Goal: Information Seeking & Learning: Check status

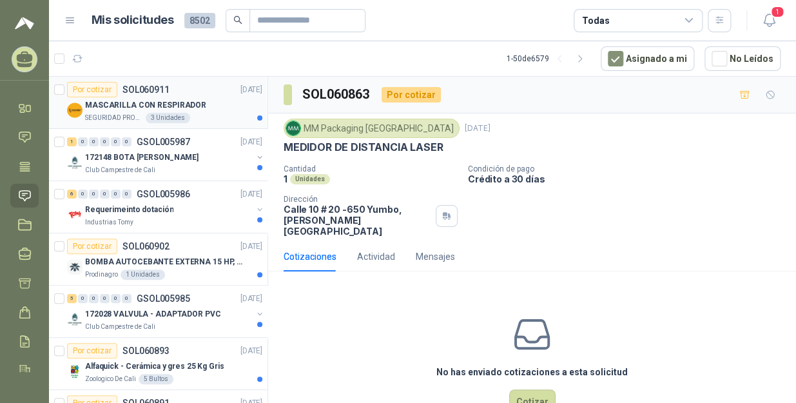
click at [211, 104] on div "MASCARILLA CON RESPIRADOR" at bounding box center [173, 104] width 177 height 15
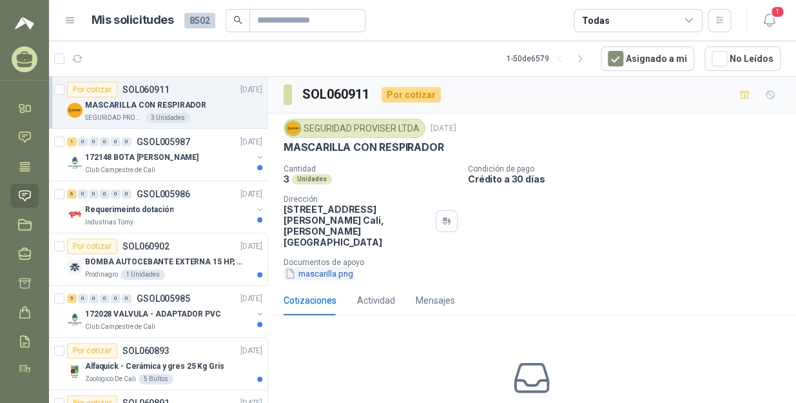
click at [341, 267] on button "mascarilla.png" at bounding box center [318, 274] width 71 height 14
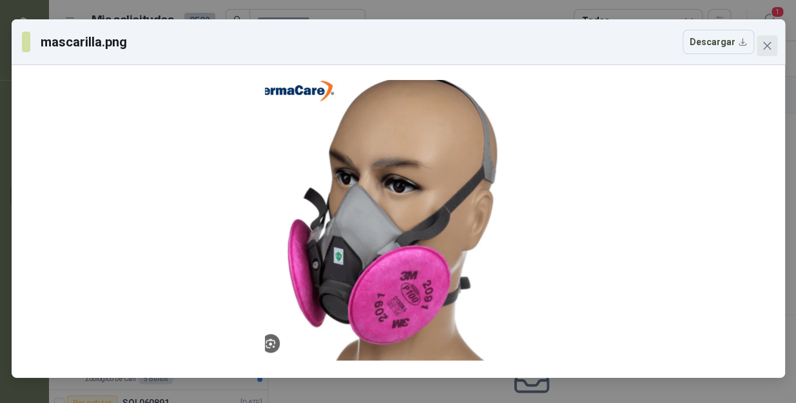
click at [769, 48] on icon "close" at bounding box center [766, 46] width 8 height 8
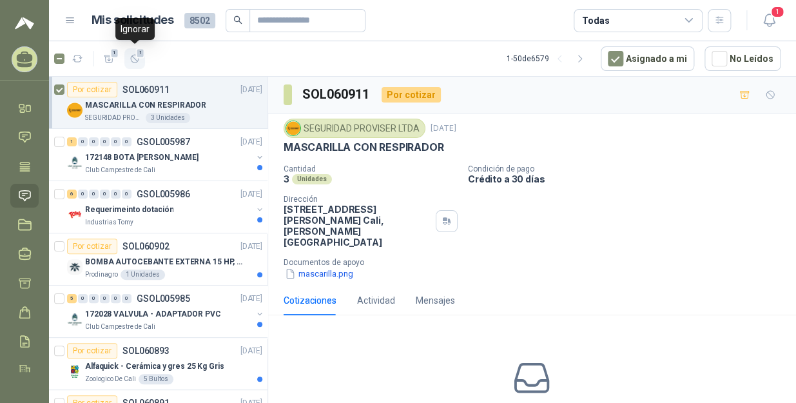
click at [140, 58] on button "1" at bounding box center [134, 58] width 21 height 21
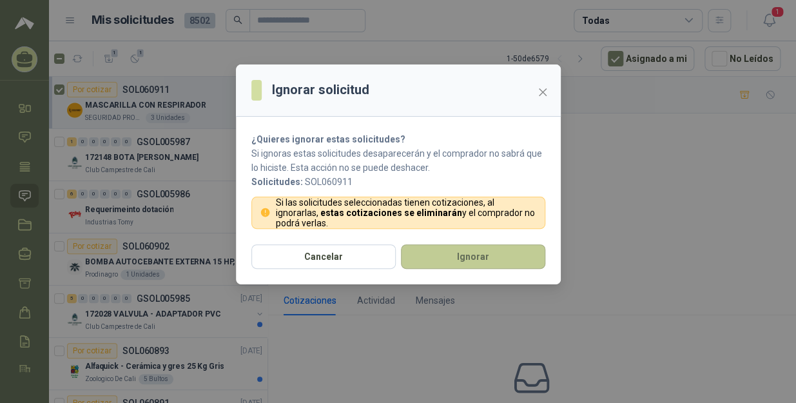
click at [457, 260] on button "Ignorar" at bounding box center [473, 256] width 144 height 24
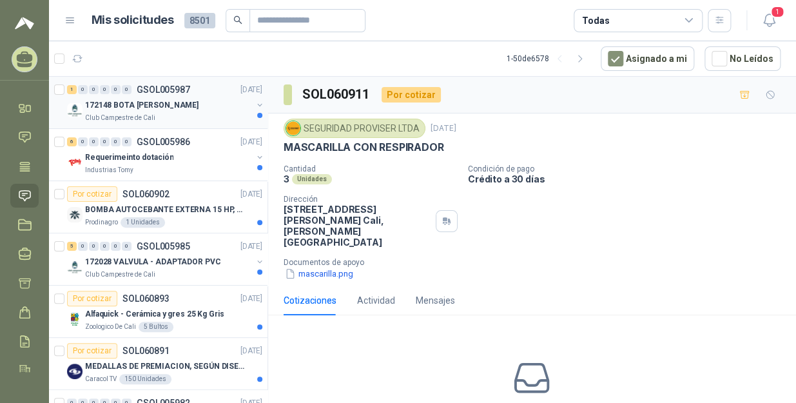
click at [174, 116] on div "Club Campestre de Cali" at bounding box center [168, 118] width 167 height 10
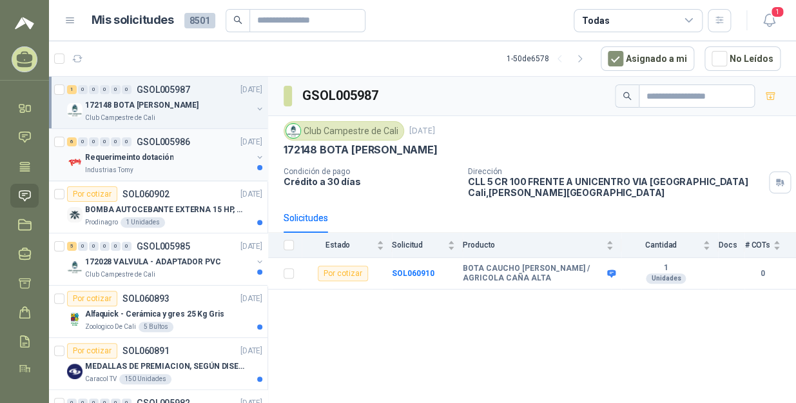
click at [158, 169] on div "Industrias Tomy" at bounding box center [168, 170] width 167 height 10
click at [181, 204] on p "BOMBA AUTOCEBANTE EXTERNA 15 HP, 220/440 V ALTURA MAX 60MTS, CAUDAL MAX 423GPM" at bounding box center [165, 210] width 160 height 12
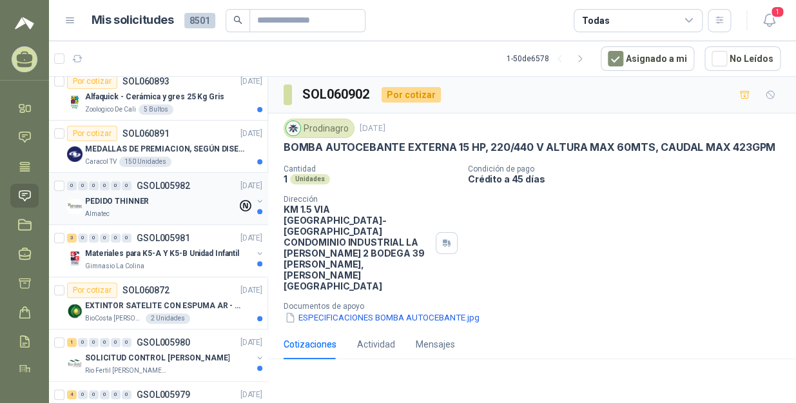
scroll to position [234, 0]
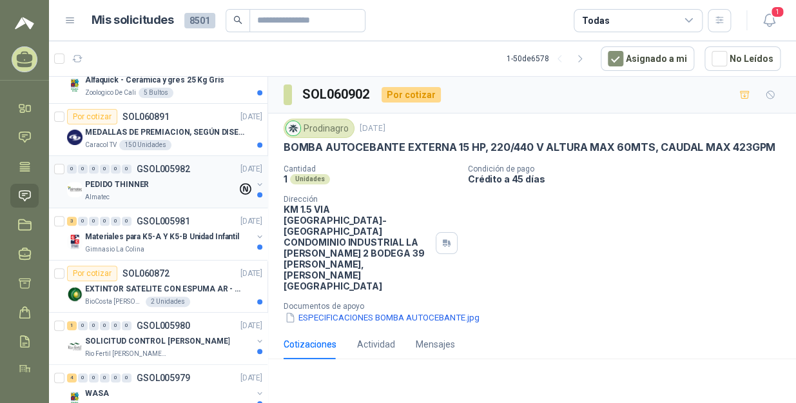
click at [166, 184] on div "PEDIDO THINNER" at bounding box center [161, 184] width 152 height 15
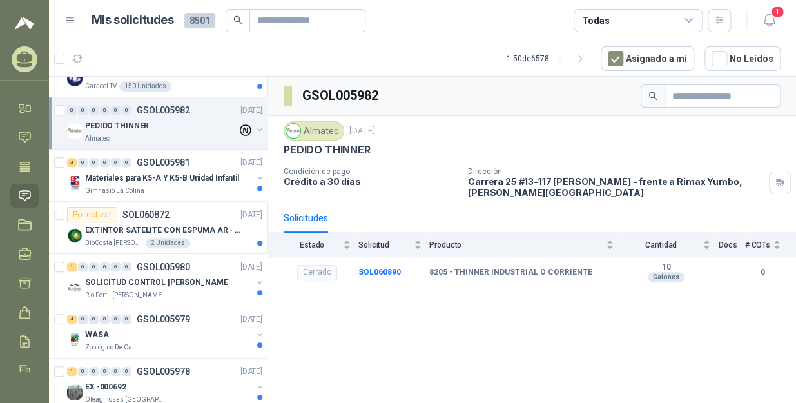
scroll to position [351, 0]
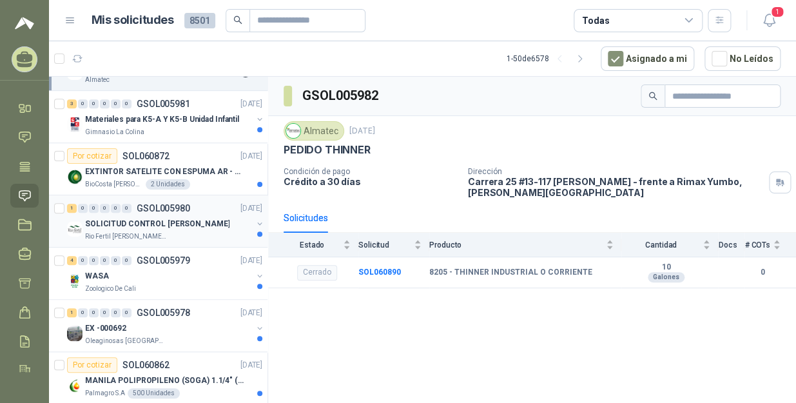
click at [175, 231] on div "Rio Fertil [PERSON_NAME] S.A.S." at bounding box center [168, 236] width 167 height 10
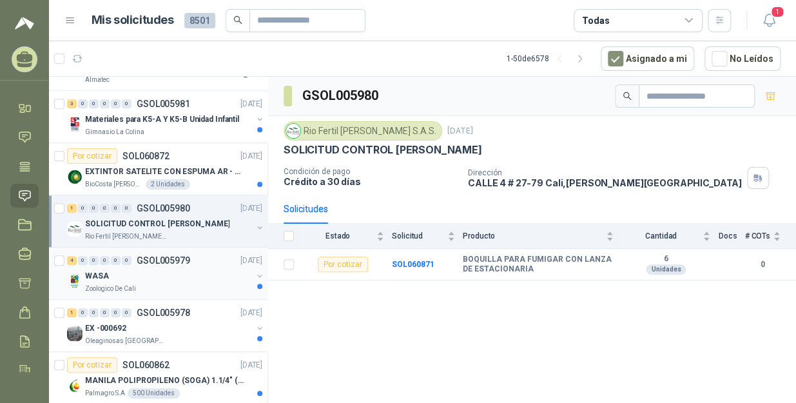
click at [191, 270] on div "WASA" at bounding box center [168, 275] width 167 height 15
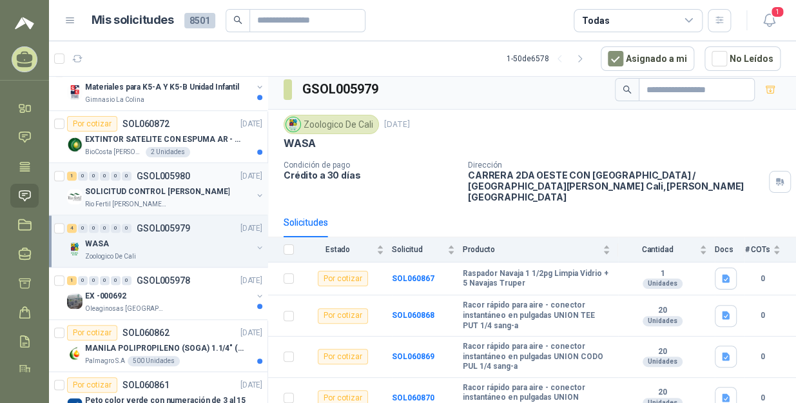
scroll to position [410, 0]
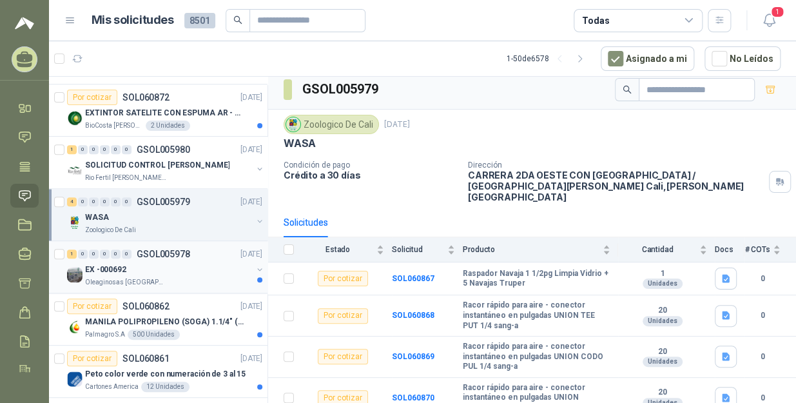
click at [154, 262] on div "EX -000692" at bounding box center [168, 269] width 167 height 15
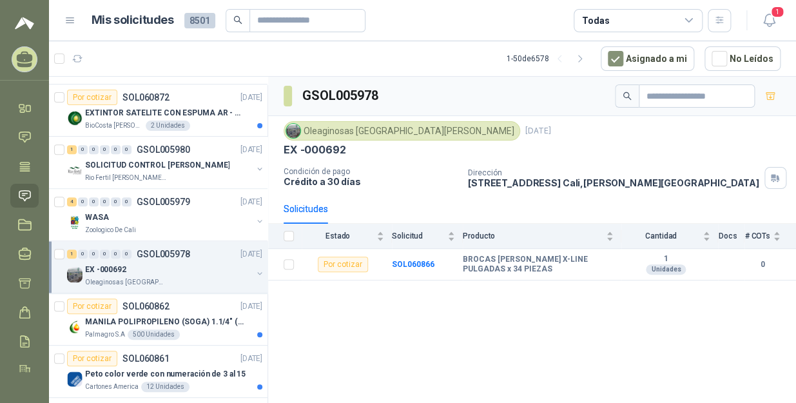
scroll to position [468, 0]
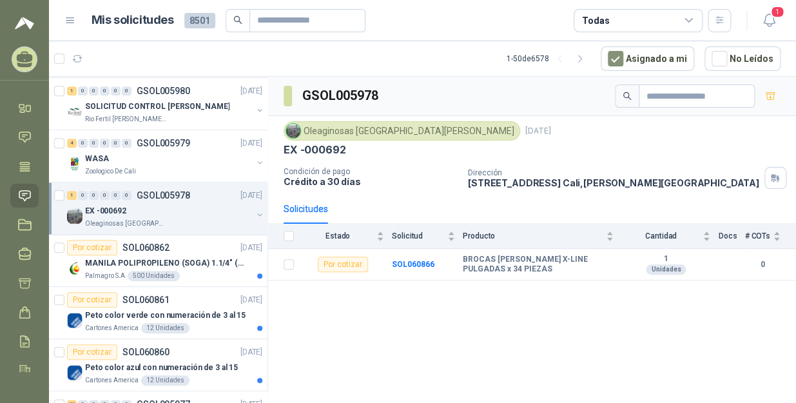
click at [157, 260] on p "MANILA POLIPROPILENO (SOGA) 1.1/4" (32MM) marca tesicol" at bounding box center [165, 263] width 160 height 12
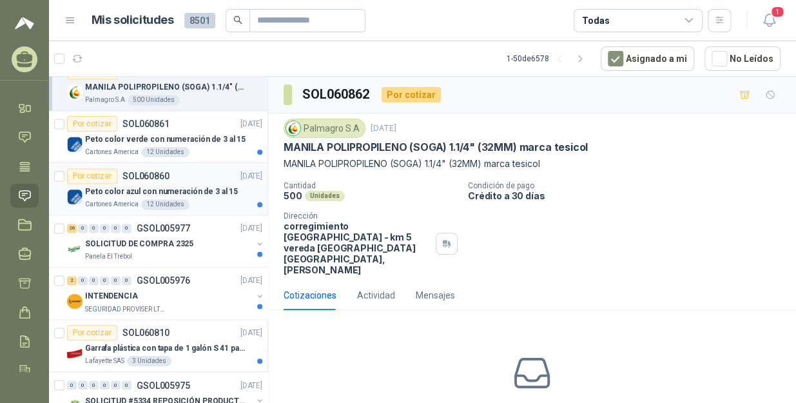
scroll to position [702, 0]
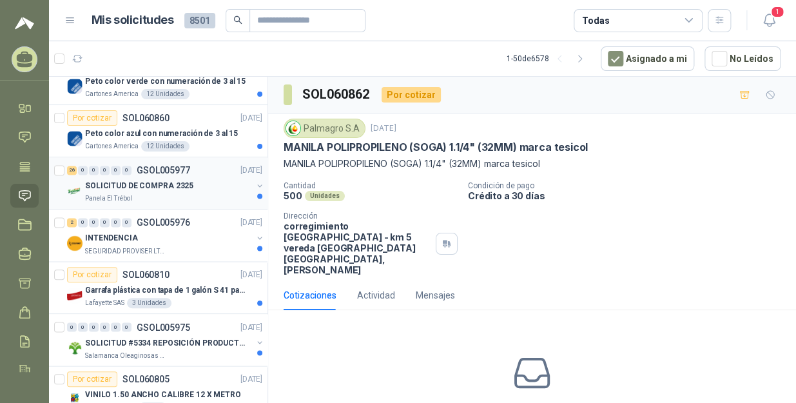
click at [209, 184] on div "SOLICITUD DE COMPRA 2325" at bounding box center [168, 185] width 167 height 15
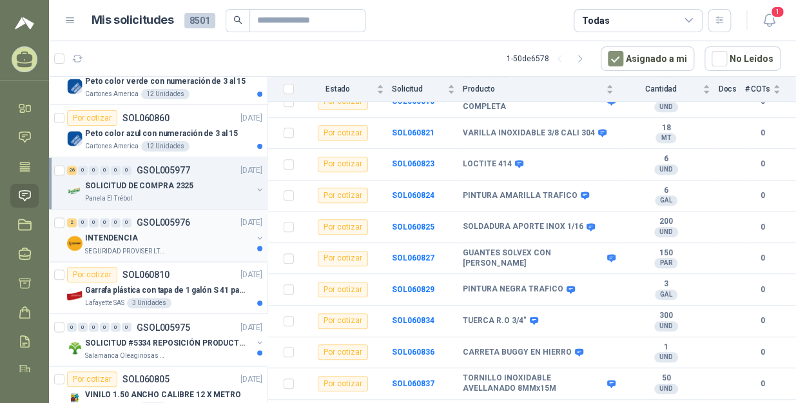
scroll to position [195, 0]
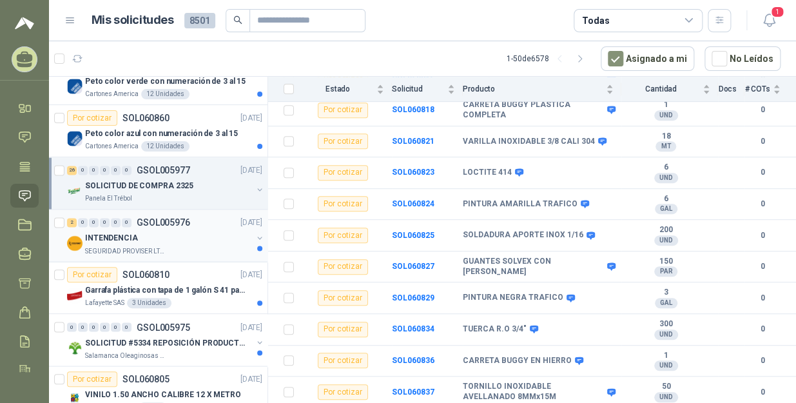
click at [122, 238] on p "INTENDENCIA" at bounding box center [111, 238] width 53 height 12
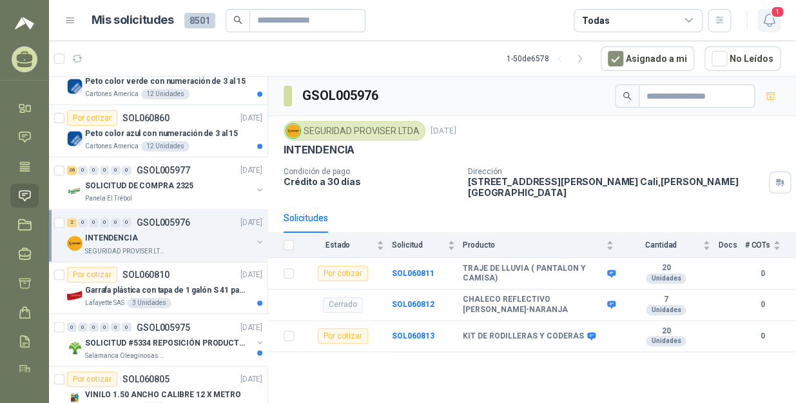
click at [769, 28] on button "1" at bounding box center [768, 20] width 23 height 23
